Goal: Find specific page/section: Find specific page/section

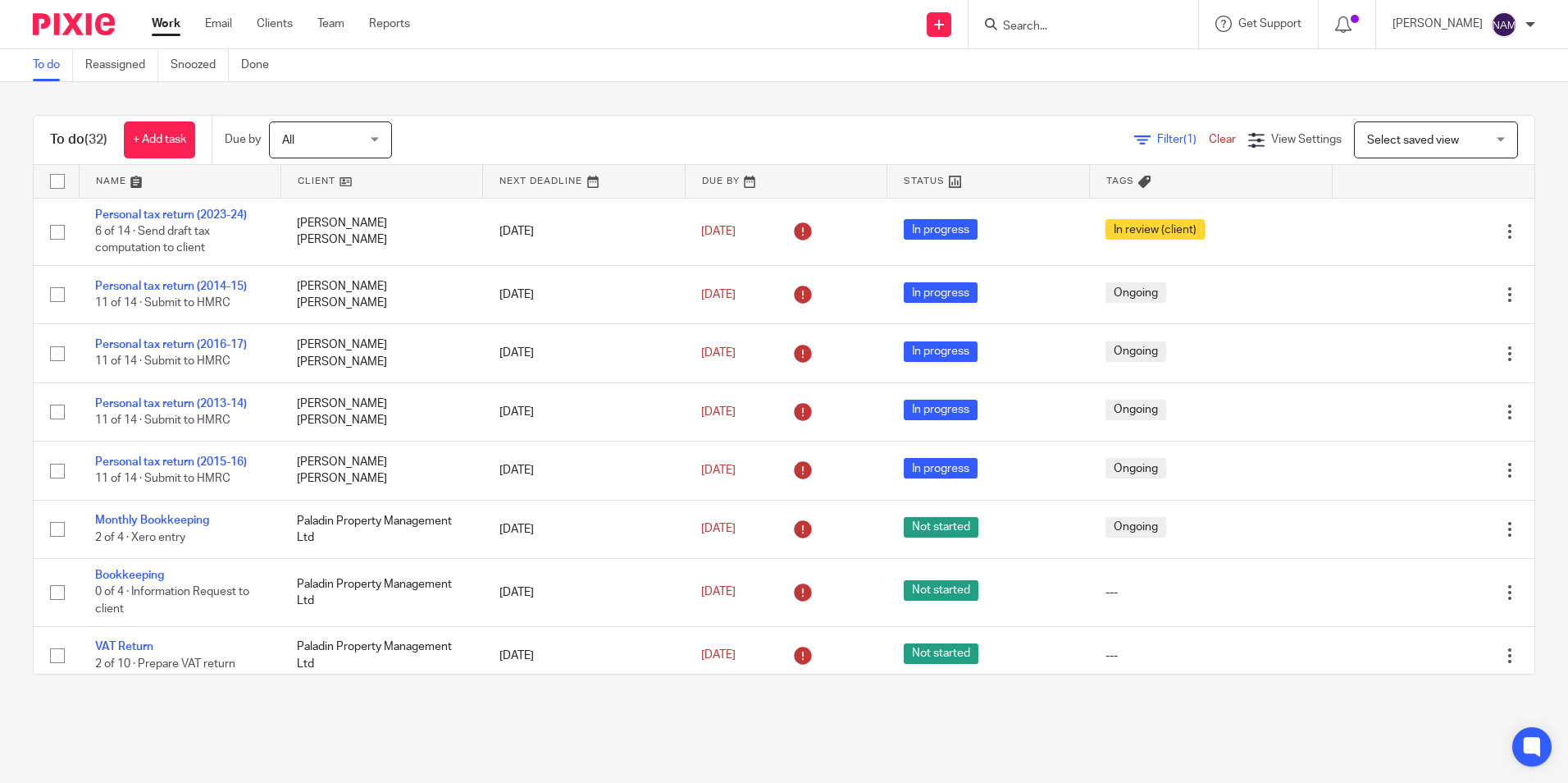
scroll to position [1522, 0]
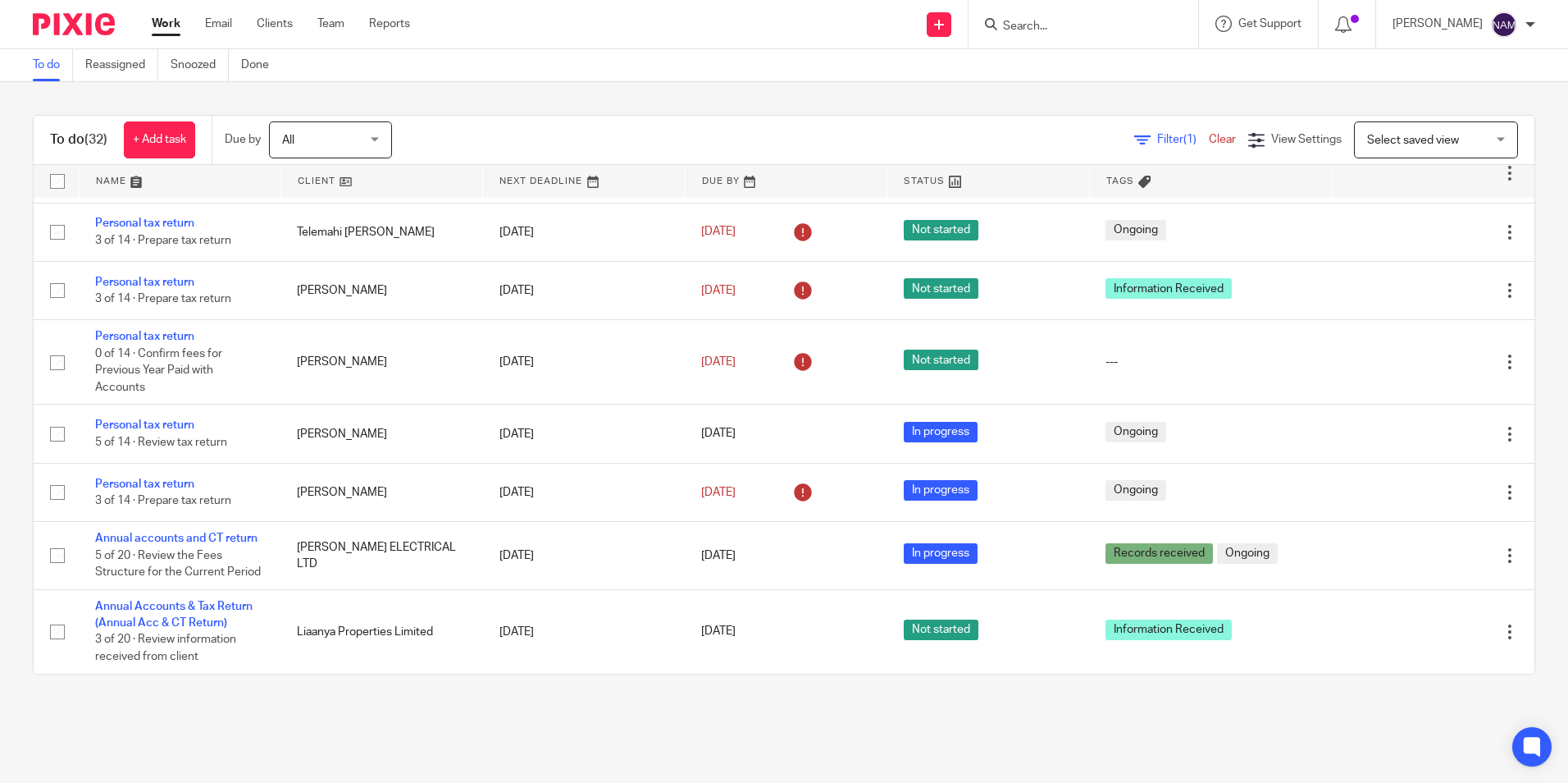
click at [1002, 14] on form at bounding box center [1089, 23] width 175 height 21
click at [1022, 41] on div at bounding box center [1083, 24] width 230 height 49
click at [1013, 28] on input "Search" at bounding box center [1075, 27] width 148 height 14
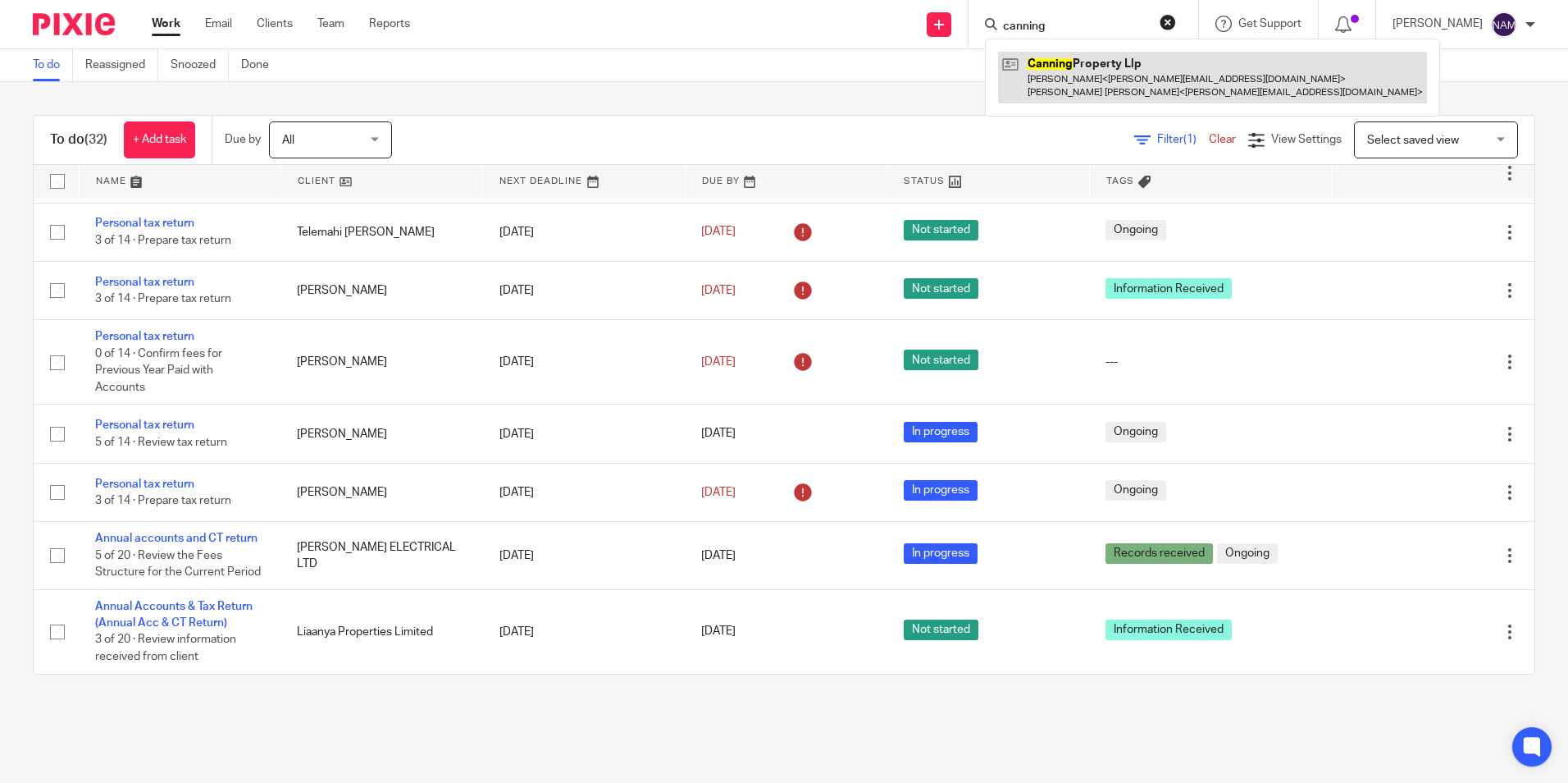
type input "canning"
click at [1086, 94] on link at bounding box center [1212, 77] width 429 height 50
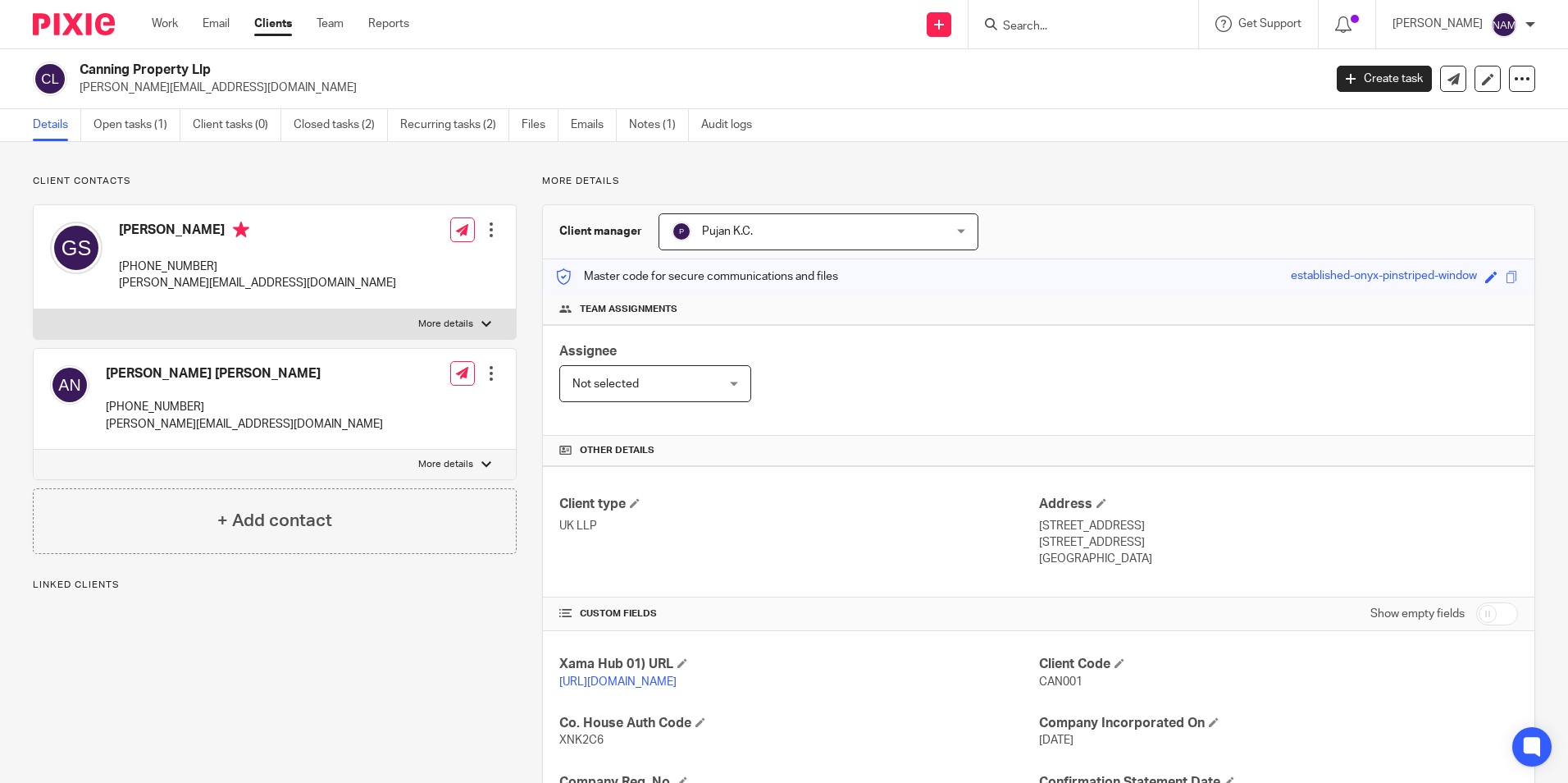
click at [675, 683] on link "https://platform.xamatech.com/portal/crm/clients/61b14b30-f572-11ee-9223-012c11…" at bounding box center [618, 681] width 117 height 12
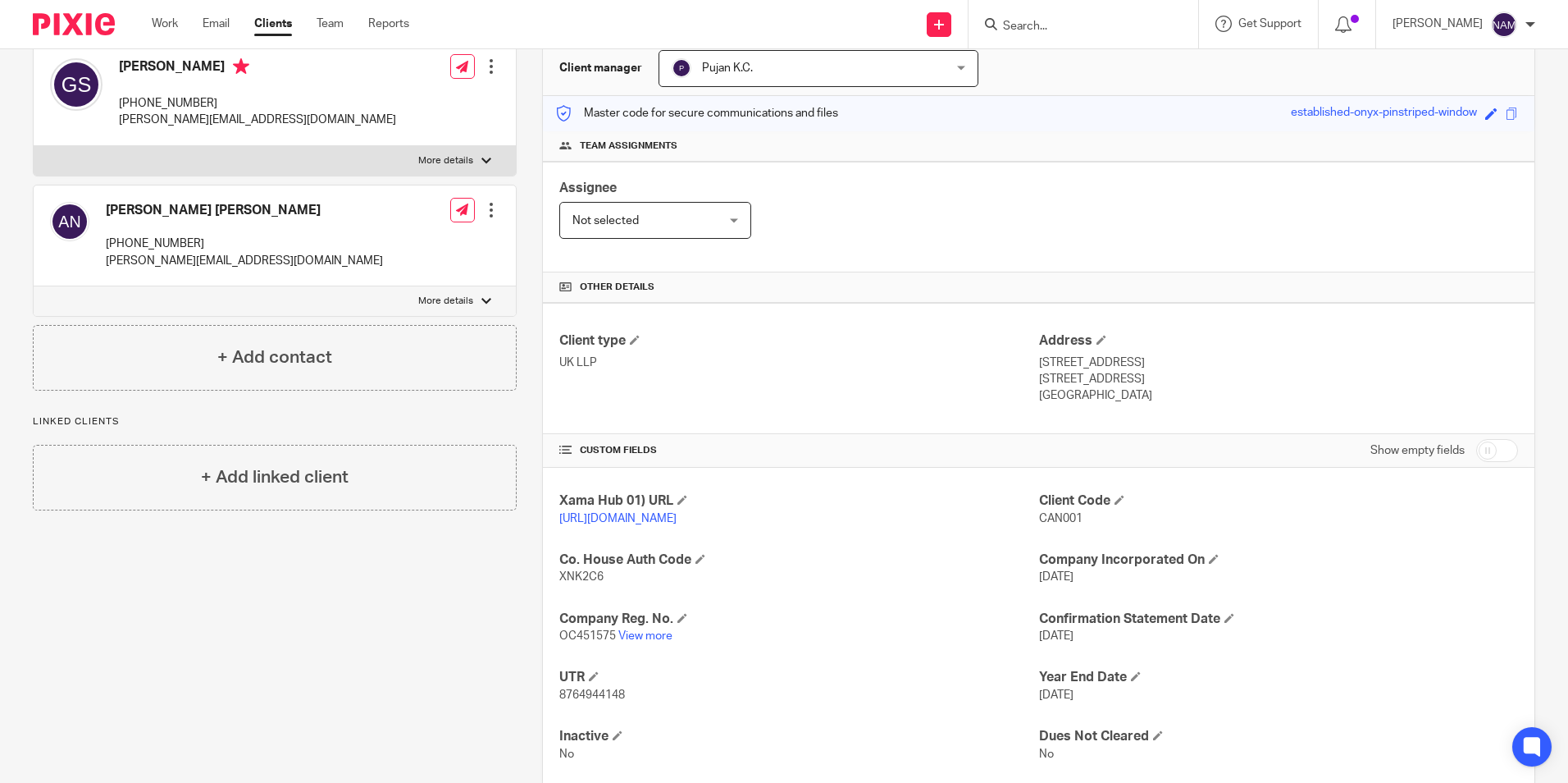
scroll to position [164, 0]
click at [639, 641] on link "View more" at bounding box center [646, 635] width 54 height 12
